Goal: Contribute content

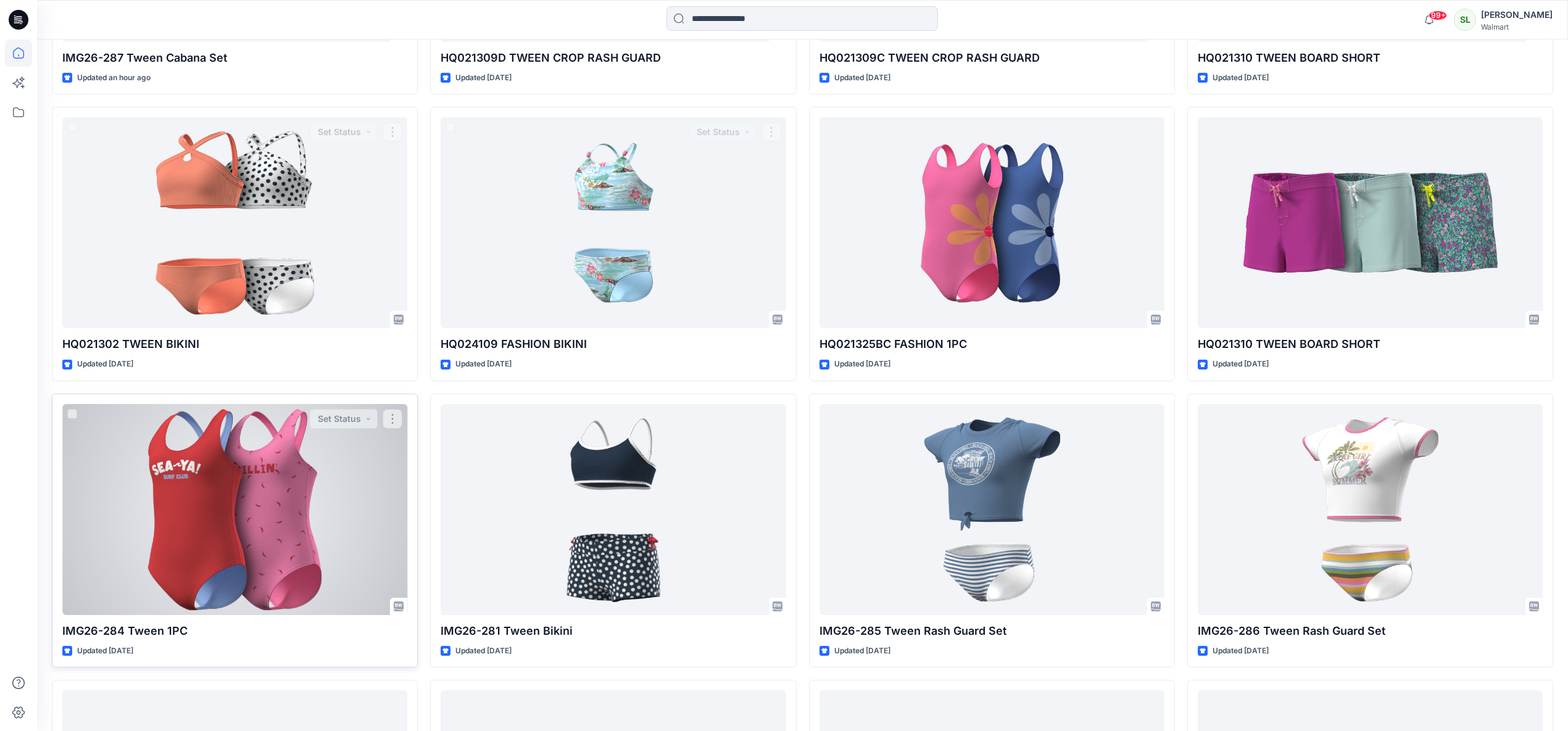
scroll to position [657, 0]
click at [196, 529] on div at bounding box center [235, 509] width 345 height 211
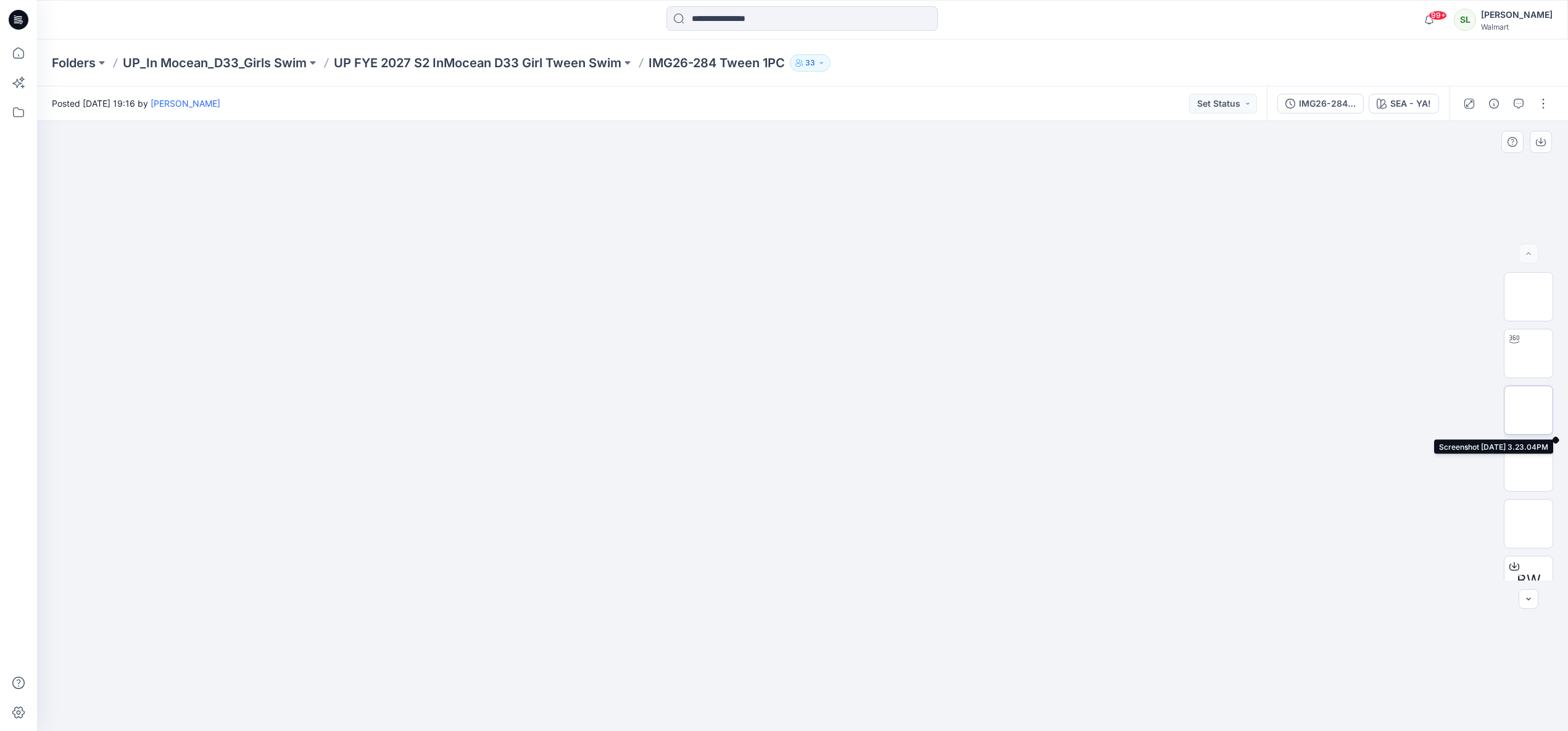
click at [1528, 410] on img at bounding box center [1528, 410] width 0 height 0
click at [21, 52] on icon at bounding box center [18, 53] width 28 height 28
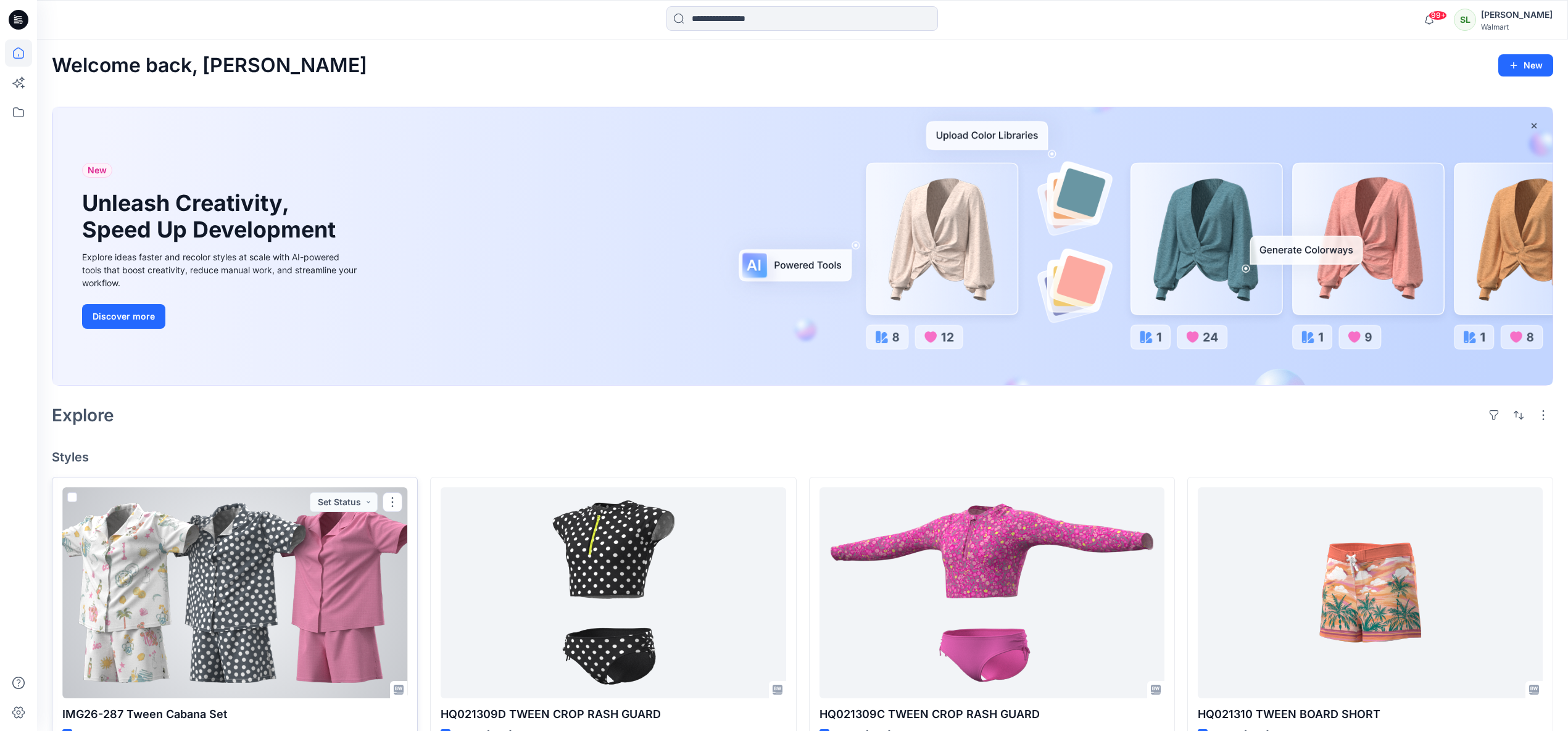
click at [343, 593] on div at bounding box center [235, 592] width 345 height 211
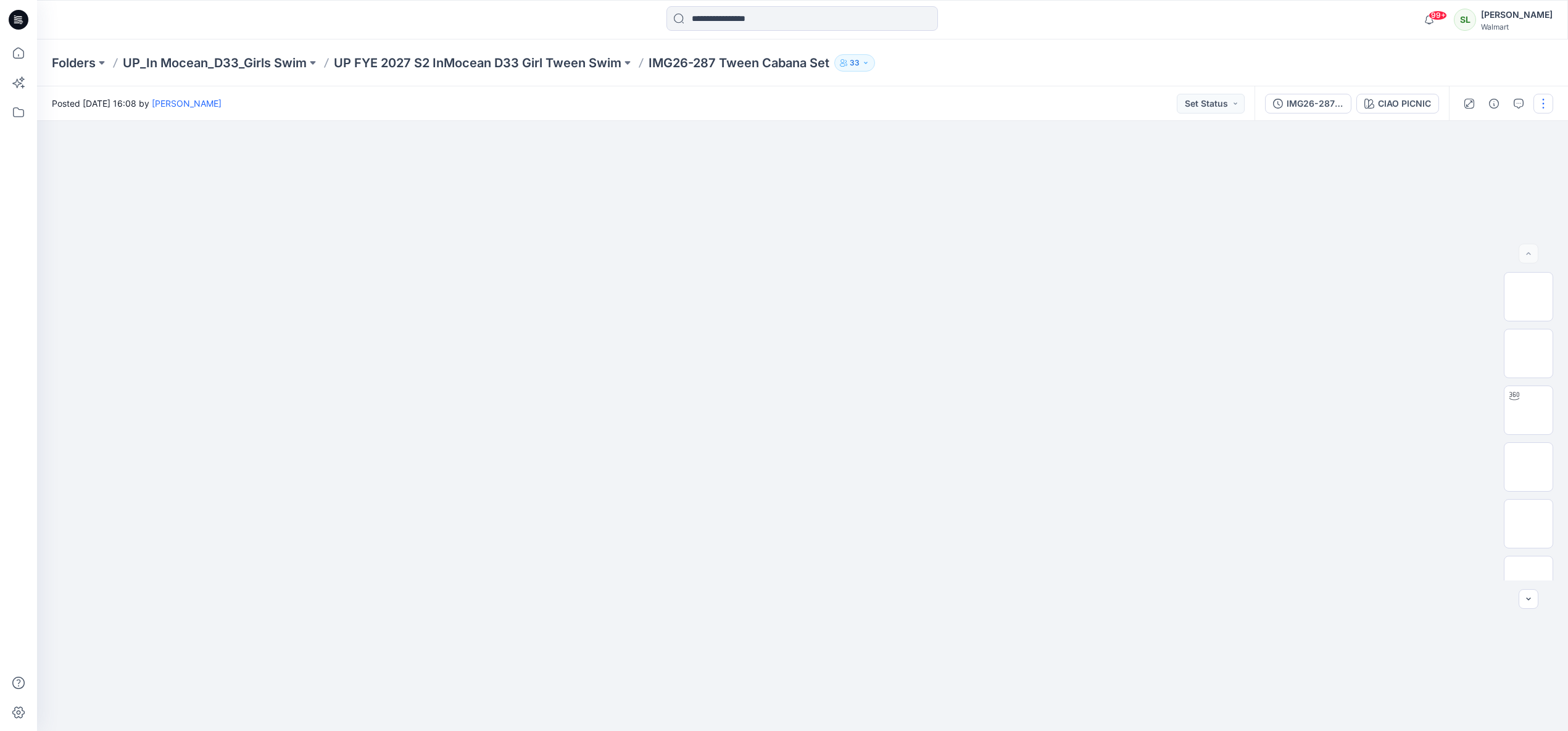
click at [1544, 106] on button "button" at bounding box center [1542, 103] width 20 height 20
click at [1482, 166] on button "Edit" at bounding box center [1491, 167] width 114 height 23
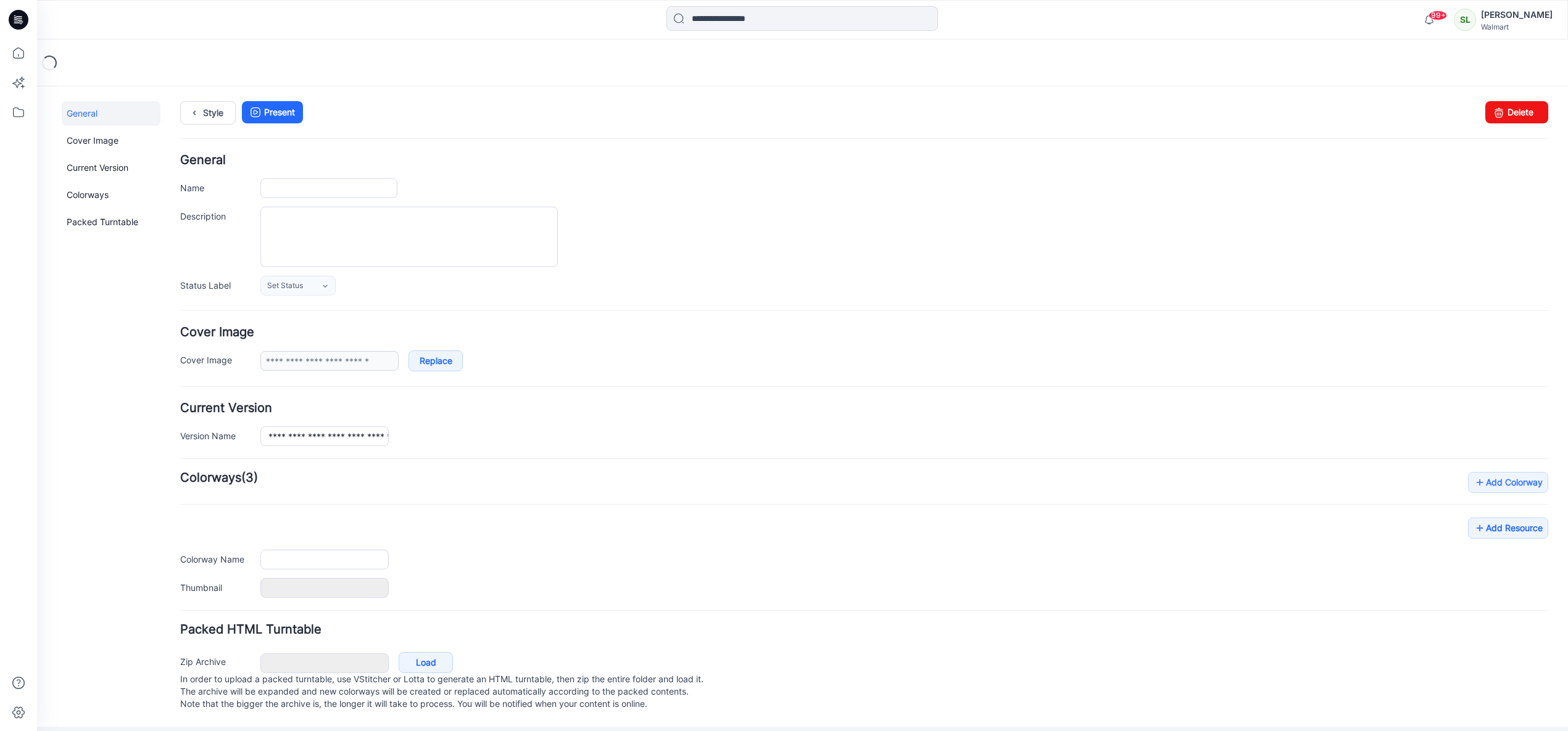
type input "**********"
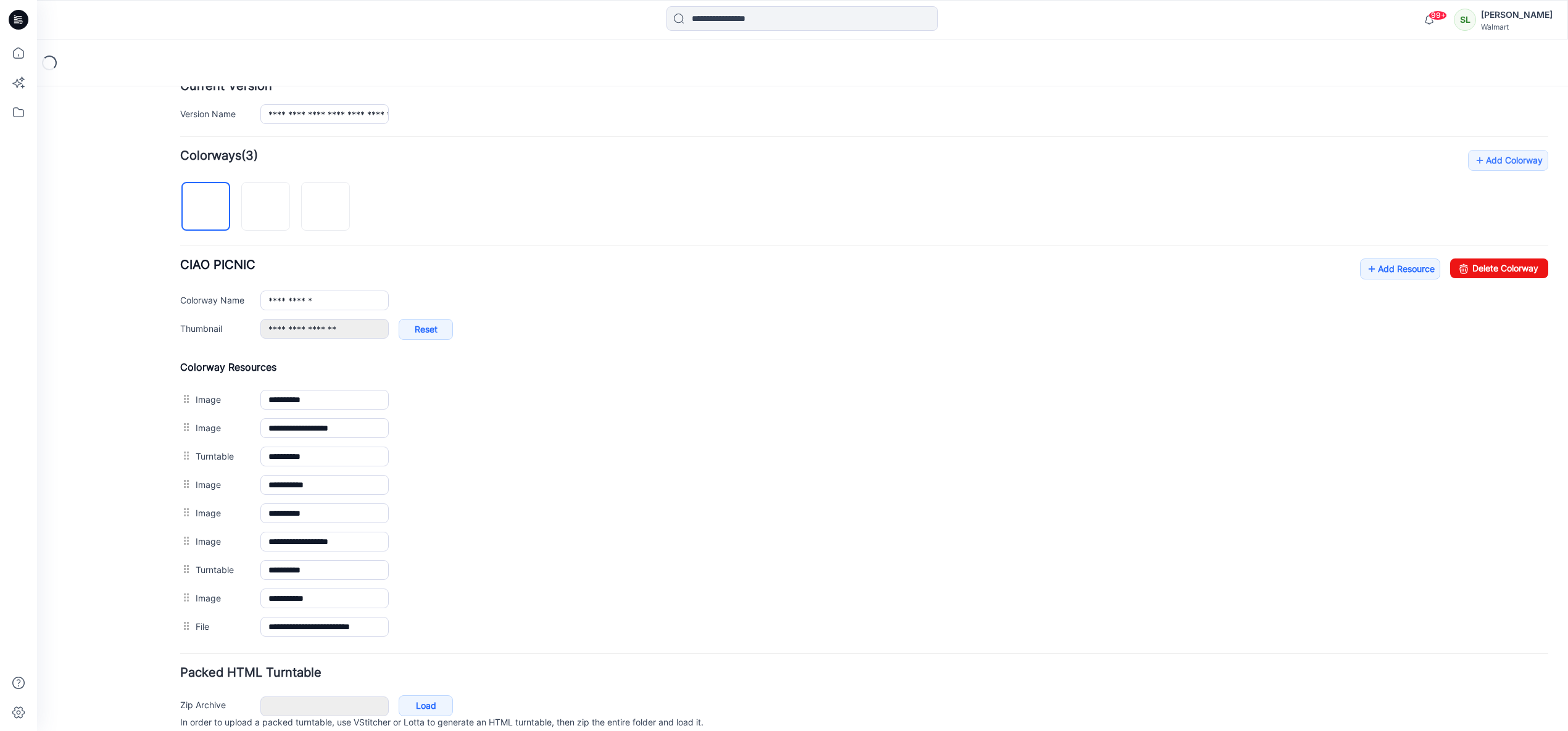
scroll to position [374, 0]
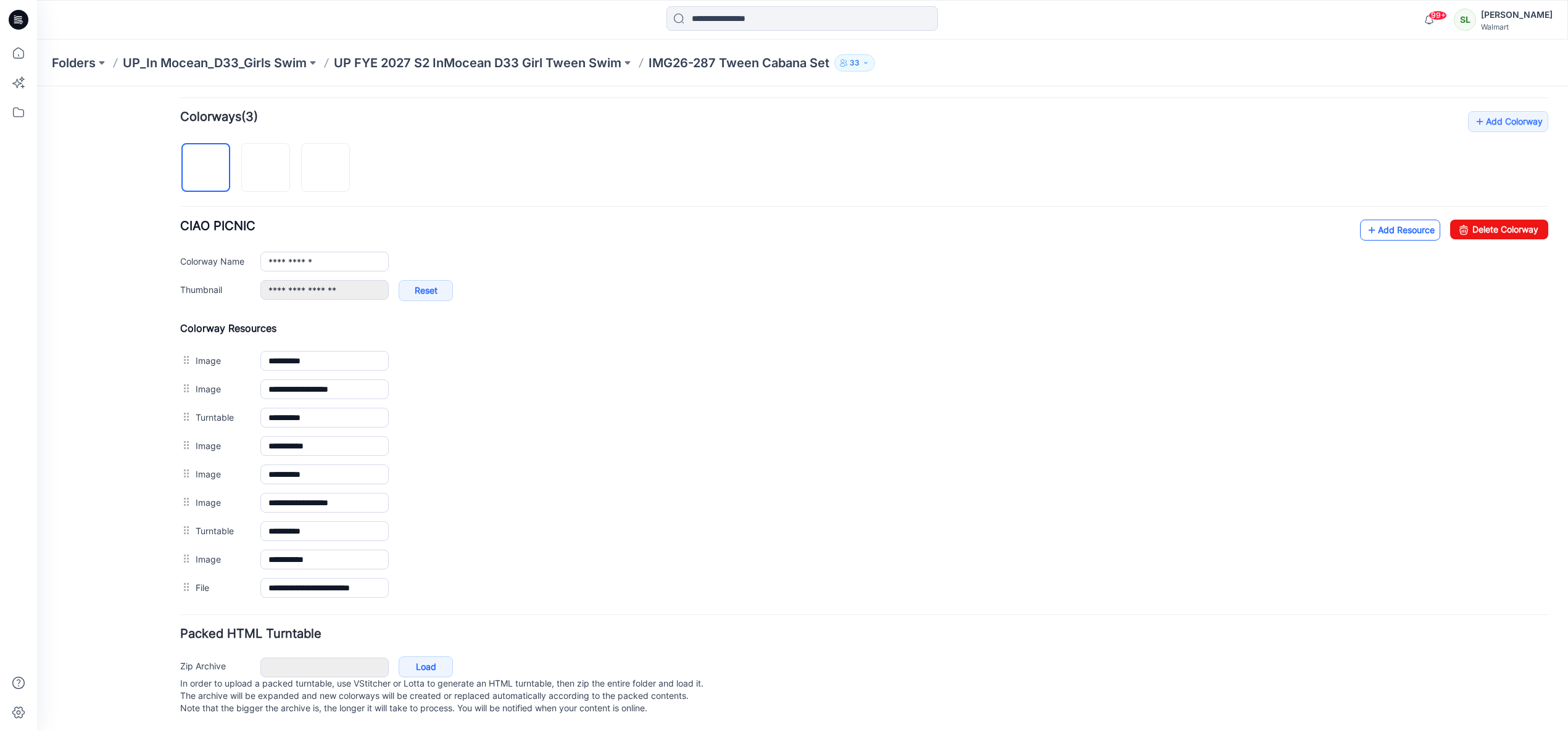
click at [1407, 224] on link "Add Resource" at bounding box center [1400, 230] width 80 height 21
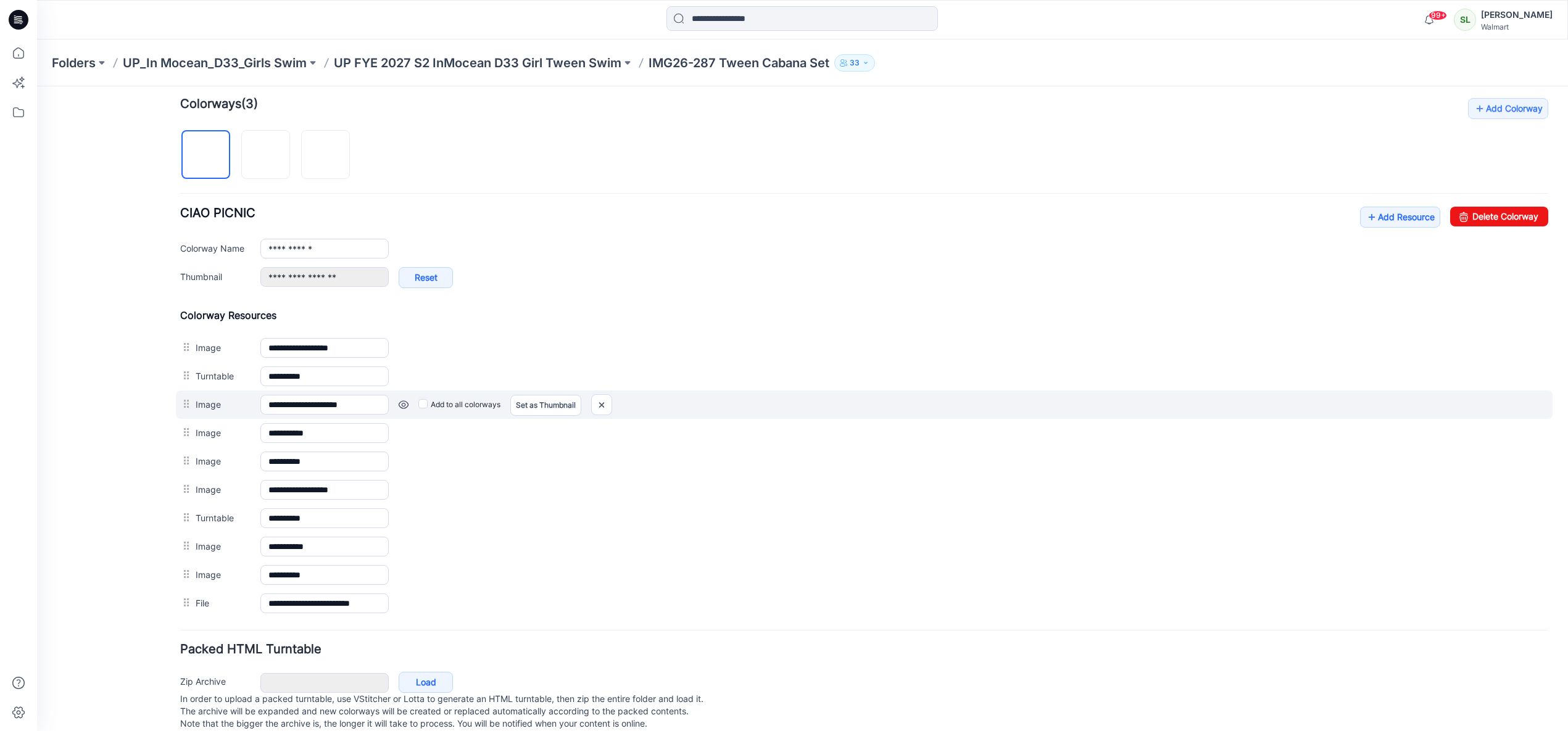
scroll to position [0, 0]
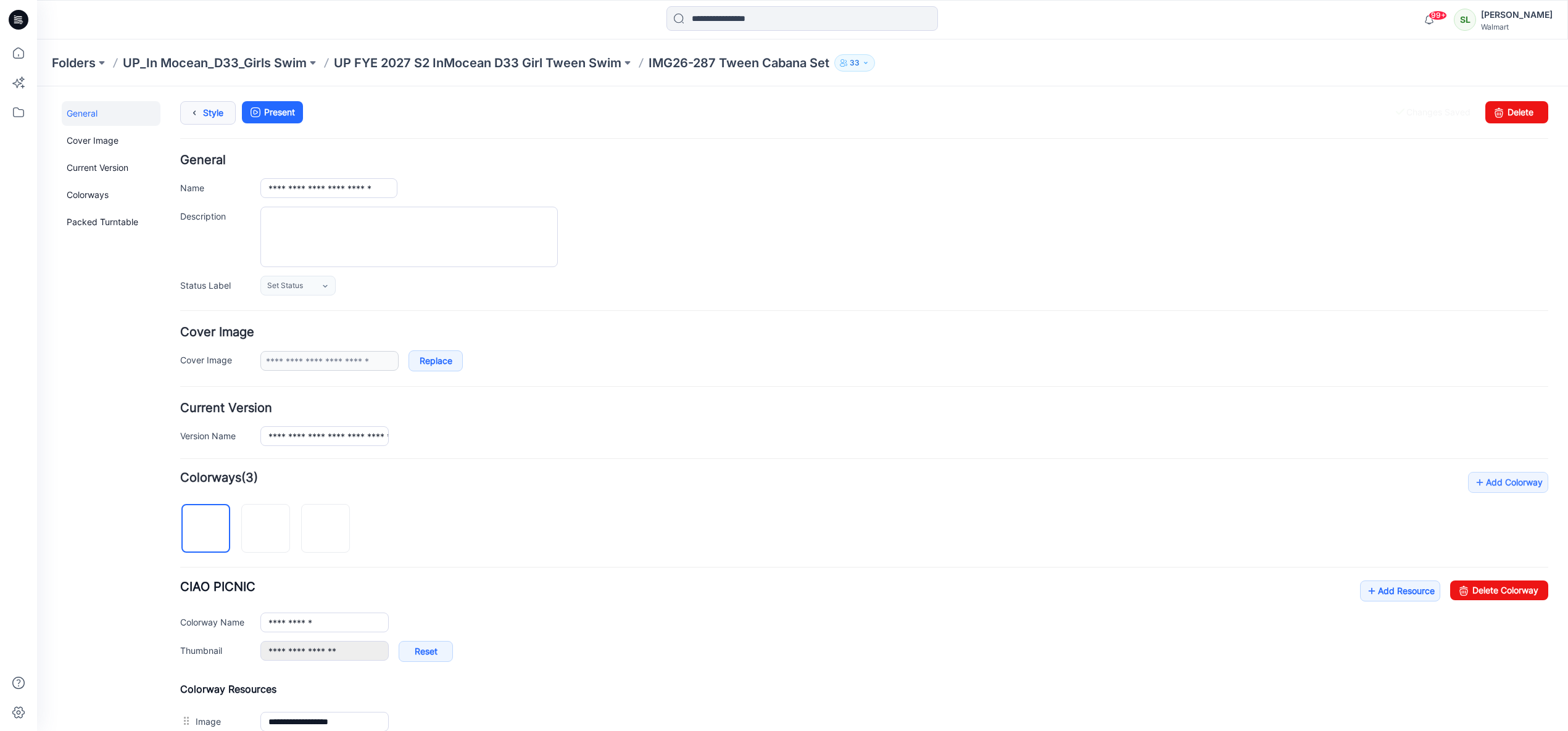
drag, startPoint x: 202, startPoint y: 110, endPoint x: 200, endPoint y: 117, distance: 7.3
click at [202, 110] on link "Style" at bounding box center [208, 113] width 55 height 24
